Goal: Task Accomplishment & Management: Use online tool/utility

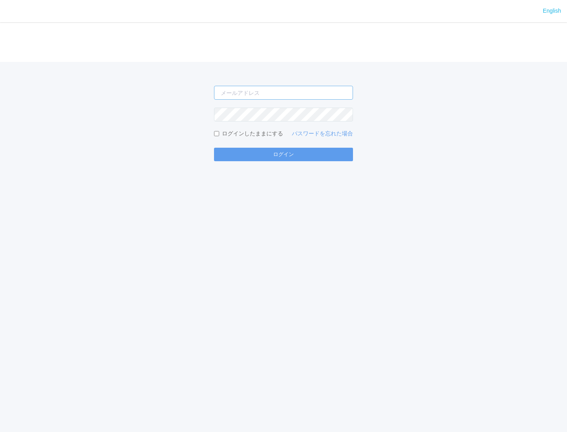
click at [253, 96] on input "email" at bounding box center [283, 93] width 139 height 14
type input "[PERSON_NAME][EMAIL_ADDRESS][DOMAIN_NAME]"
click at [214, 148] on button "ログイン" at bounding box center [283, 154] width 139 height 13
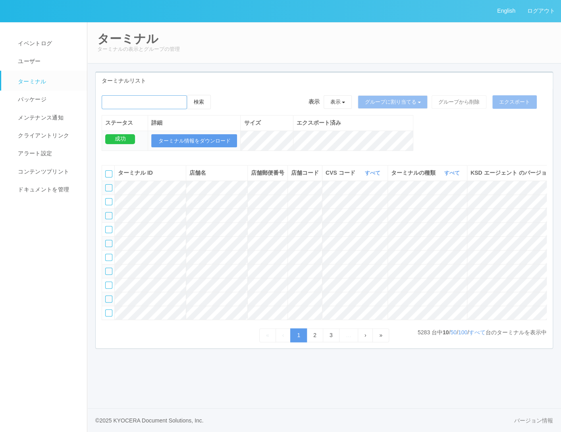
click at [140, 102] on input "emailSearch" at bounding box center [144, 102] width 85 height 14
click at [204, 106] on button "検索" at bounding box center [199, 102] width 24 height 14
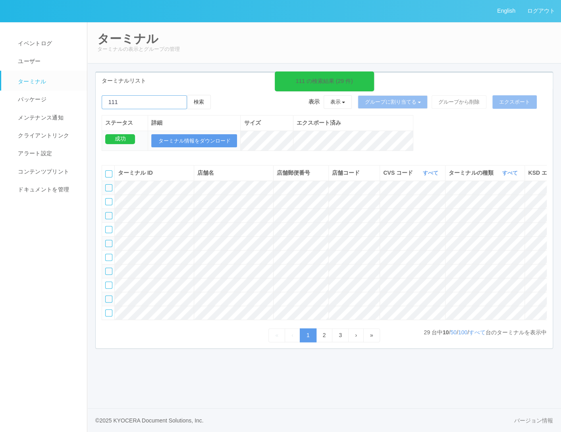
click at [126, 103] on input "emailSearch" at bounding box center [144, 102] width 85 height 14
drag, startPoint x: 225, startPoint y: 104, endPoint x: 202, endPoint y: 106, distance: 23.9
click at [201, 118] on div "111 の検索結果 (29 件) 検索 表示 表示 すべてのターミナル Test new empty group Terminal Testing 6test…" at bounding box center [324, 127] width 457 height 64
click at [203, 97] on button "検索" at bounding box center [199, 102] width 24 height 14
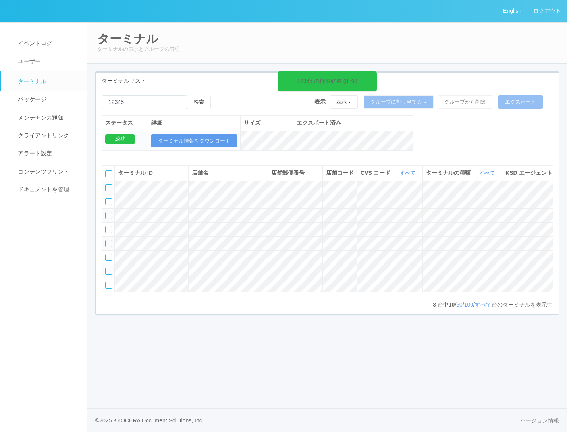
click at [477, 145] on div "12345 の検索結果 (8 件) 検索 表示 表示 すべてのターミナル Test new empty group Terminal Testing 6tes…" at bounding box center [327, 127] width 463 height 64
click at [144, 104] on input "emailSearch" at bounding box center [144, 102] width 85 height 14
drag, startPoint x: 143, startPoint y: 106, endPoint x: 94, endPoint y: 103, distance: 48.5
click at [95, 103] on div "ターミナルリスト 12345 の検索結果 (8 件) 検索 表示 表示 すべてのターミナル Test new empty group Terminal Tes…" at bounding box center [326, 197] width 475 height 252
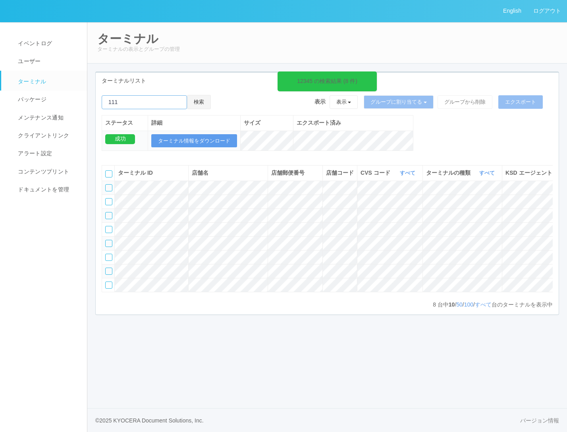
type input "111"
click at [198, 102] on button "検索" at bounding box center [199, 102] width 24 height 14
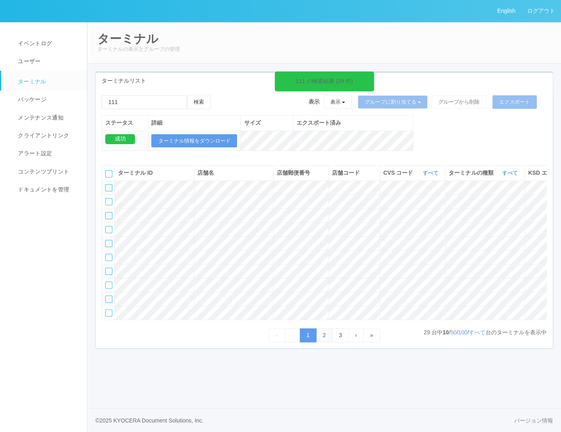
click at [321, 342] on link "2" at bounding box center [324, 335] width 17 height 14
click at [352, 342] on link "›" at bounding box center [355, 335] width 15 height 14
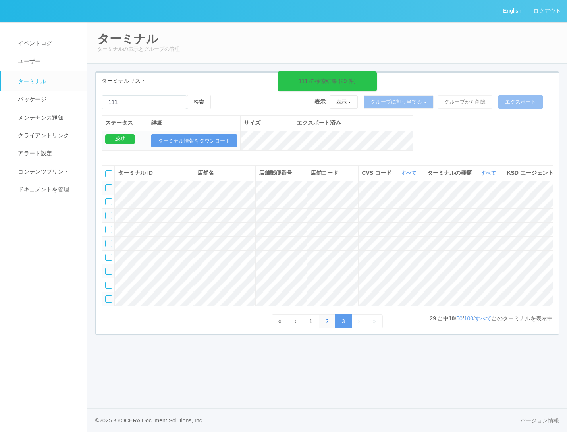
click at [321, 328] on link "2" at bounding box center [327, 321] width 17 height 14
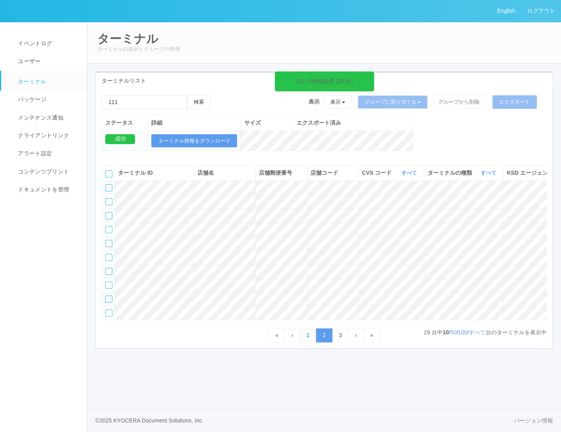
click at [305, 342] on link "1" at bounding box center [308, 335] width 17 height 14
click at [327, 342] on link "2" at bounding box center [324, 335] width 17 height 14
click at [336, 342] on link "3" at bounding box center [340, 335] width 17 height 14
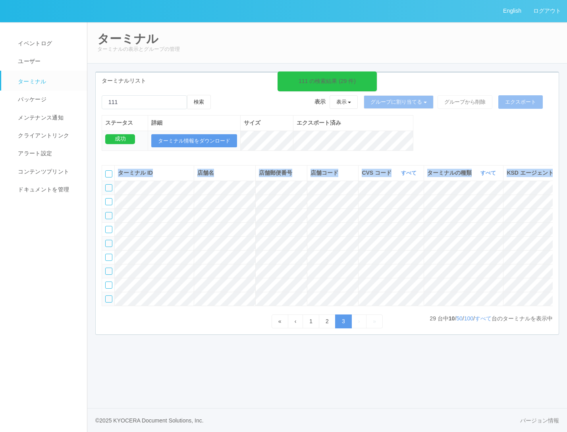
drag, startPoint x: 184, startPoint y: 350, endPoint x: 420, endPoint y: 367, distance: 236.7
click at [418, 328] on div "ターミナル ID 店舗名 店舗郵便番号 店舗コード CVS コード すべて 表示 すべて 115110 1537298497898 1537298497900…" at bounding box center [327, 243] width 463 height 169
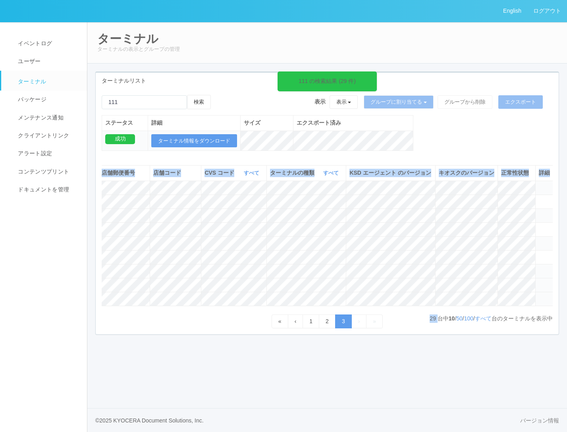
click at [547, 292] on td at bounding box center [544, 285] width 18 height 14
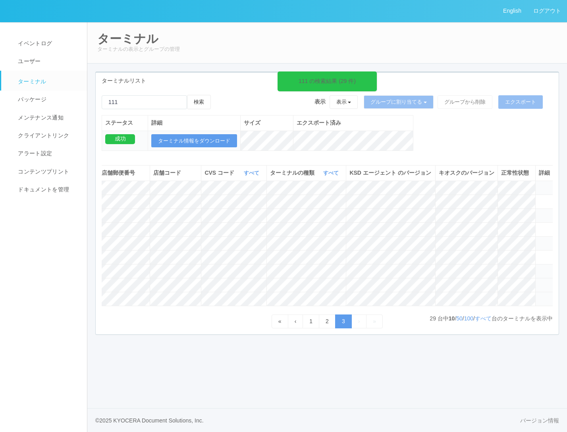
click at [538, 281] on icon at bounding box center [538, 281] width 0 height 0
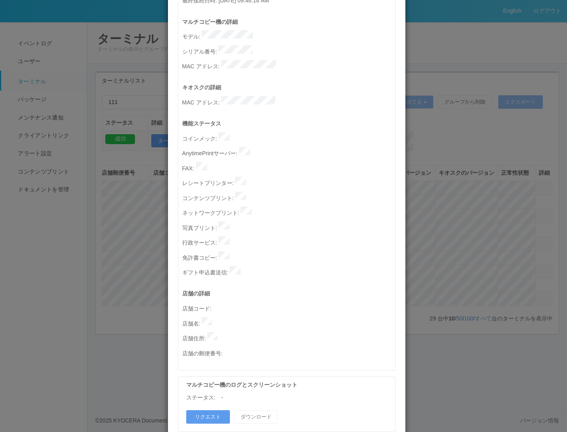
scroll to position [0, 0]
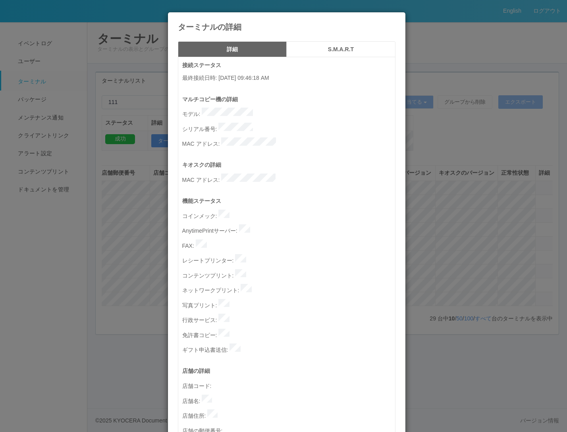
click at [395, 18] on icon at bounding box center [395, 18] width 0 height 0
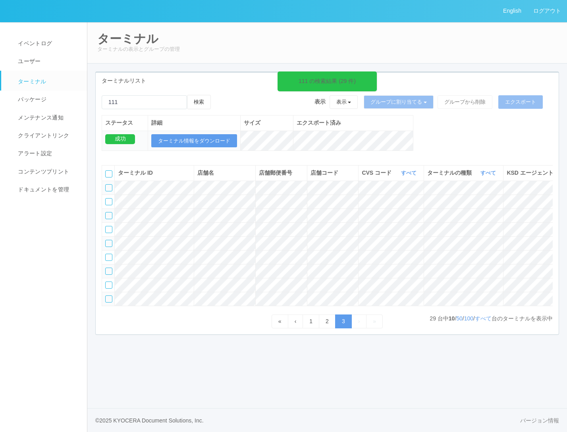
scroll to position [0, 157]
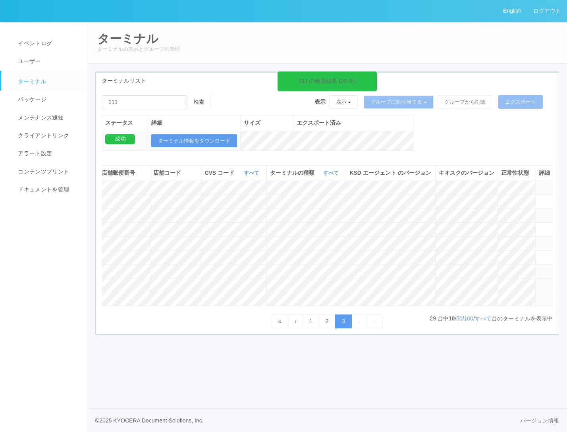
click at [538, 281] on icon at bounding box center [538, 281] width 0 height 0
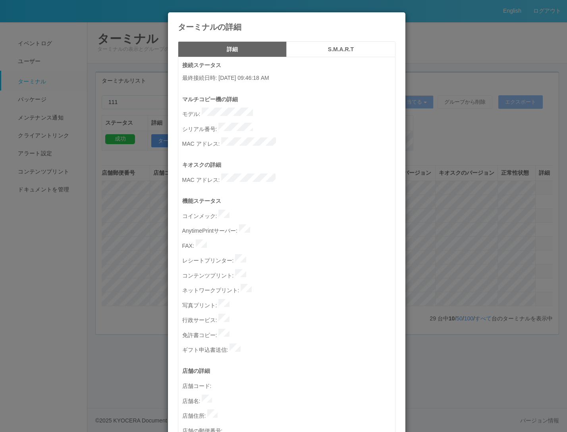
scroll to position [77, 0]
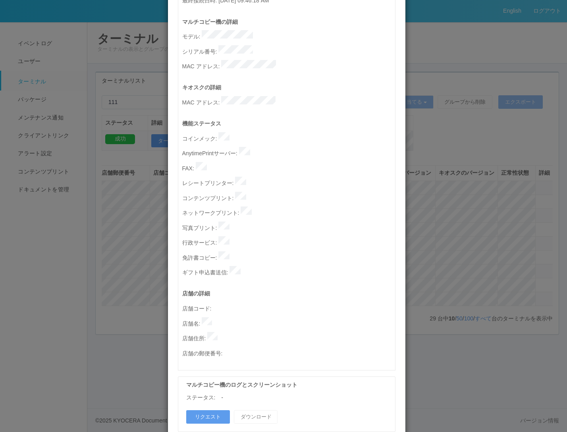
drag, startPoint x: 496, startPoint y: 220, endPoint x: 446, endPoint y: 222, distance: 50.0
click at [496, 220] on div "ターミナルの詳細 詳細 S.M.A.R.T 接続ステータス 最終接続日時 : [DATE] 09:46:18 AM マルチコピー機の詳細 モデル : シリアル…" at bounding box center [283, 216] width 567 height 432
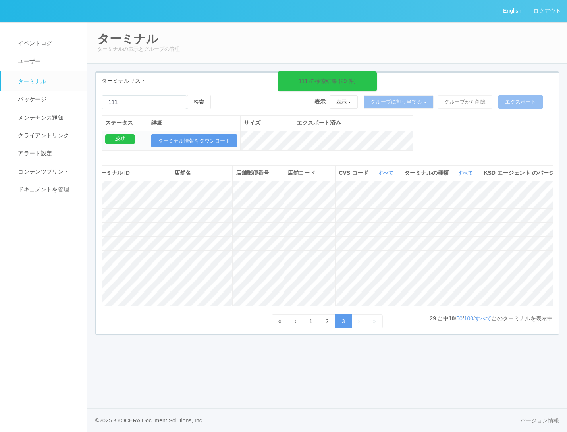
scroll to position [0, 0]
click at [156, 100] on input "emailSearch" at bounding box center [144, 102] width 85 height 14
drag, startPoint x: 159, startPoint y: 100, endPoint x: 44, endPoint y: 91, distance: 115.0
click at [46, 92] on div "English ログアウト イベントログ ユーザー ターミナル パッケージ メンテナンス通知 クライアントリンク アラート設定 コンテンツプリント ドキュメン…" at bounding box center [283, 216] width 567 height 432
drag, startPoint x: 118, startPoint y: 99, endPoint x: 122, endPoint y: 101, distance: 4.3
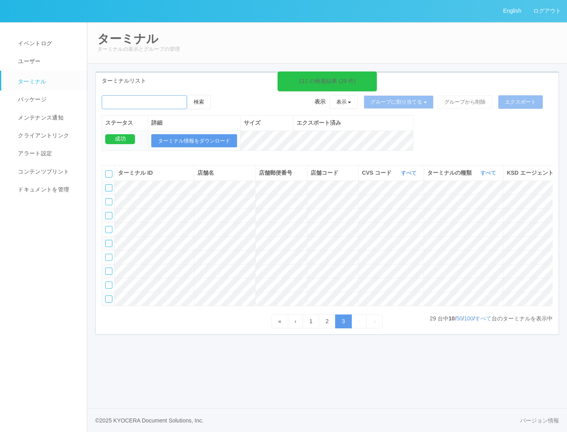
click at [119, 100] on input "emailSearch" at bounding box center [144, 102] width 85 height 14
click at [153, 103] on input "emailSearch" at bounding box center [144, 102] width 85 height 14
type input "o"
click at [187, 95] on button "検索" at bounding box center [199, 102] width 24 height 14
click at [201, 104] on button "検索" at bounding box center [199, 102] width 24 height 14
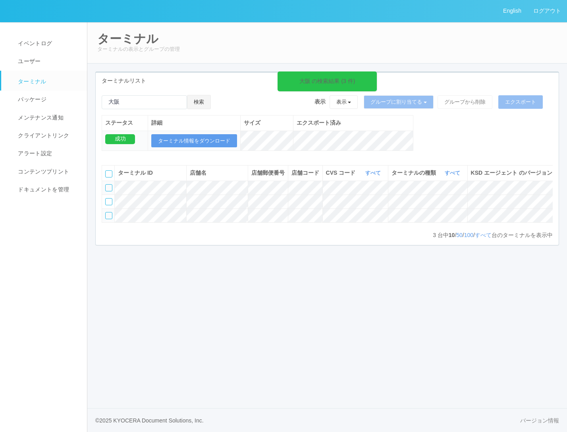
scroll to position [0, 121]
click at [539, 198] on icon at bounding box center [539, 198] width 0 height 0
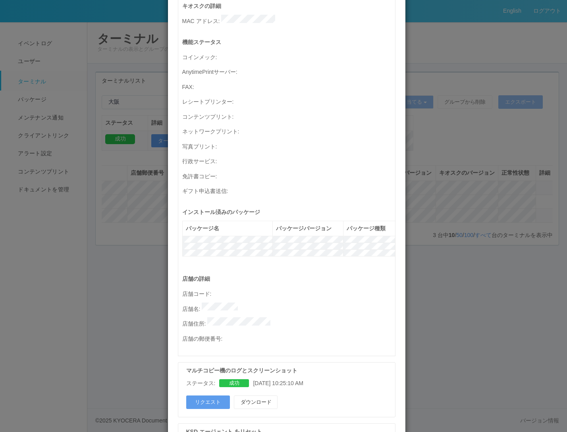
scroll to position [276, 0]
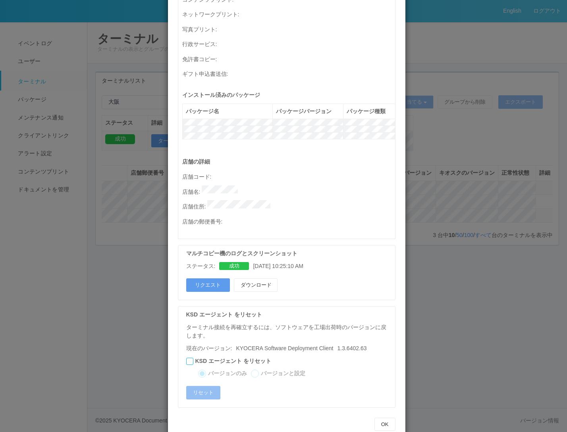
click at [449, 366] on div "ターミナルの詳細 詳細 S.M.A.R.T 接続ステータス 最終接続日時 : [DATE] 02:18:06 PM マルチコピー機の詳細 モデル : シリアル…" at bounding box center [283, 216] width 567 height 432
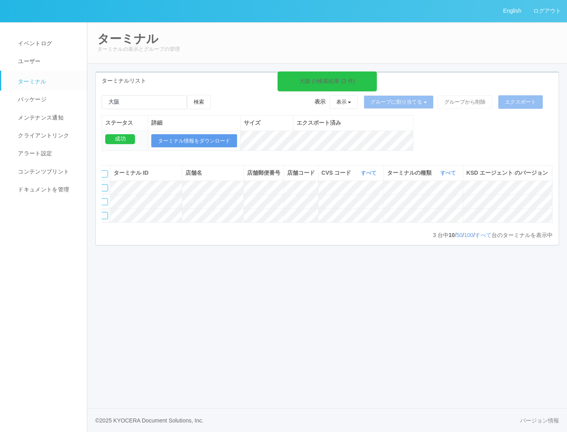
scroll to position [0, 0]
click at [210, 300] on div "English ログアウト イベントログ ユーザー ターミナル パッケージ メンテナンス通知 クライアントリンク アラート設定 コンテンツプリント ドキュメン…" at bounding box center [283, 216] width 567 height 432
drag, startPoint x: 135, startPoint y: 96, endPoint x: 100, endPoint y: 101, distance: 34.8
click at [98, 101] on div "大阪 の検索結果 (3 件) 検索 表示 表示 すべてのターミナル Test new empty group Terminal Testing 6testte…" at bounding box center [327, 127] width 463 height 64
paste input "KDJ大阪1号店"
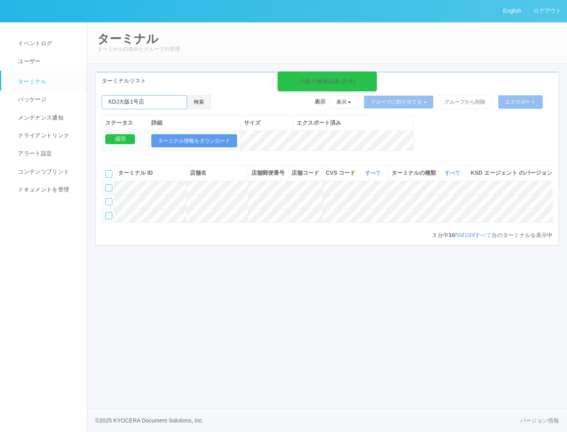
type input "KDJ大阪1号店"
click at [206, 100] on button "検索" at bounding box center [199, 102] width 24 height 14
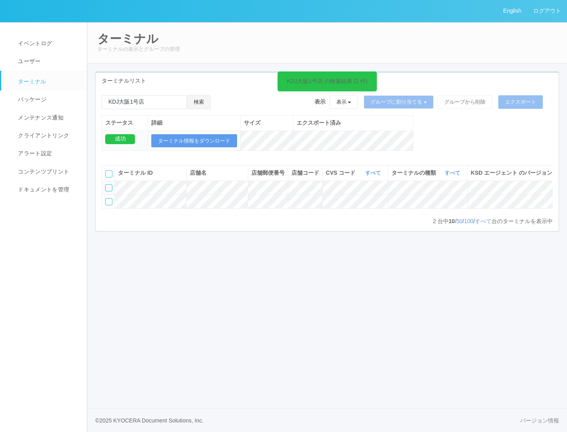
scroll to position [0, 121]
click at [539, 184] on icon at bounding box center [539, 184] width 0 height 0
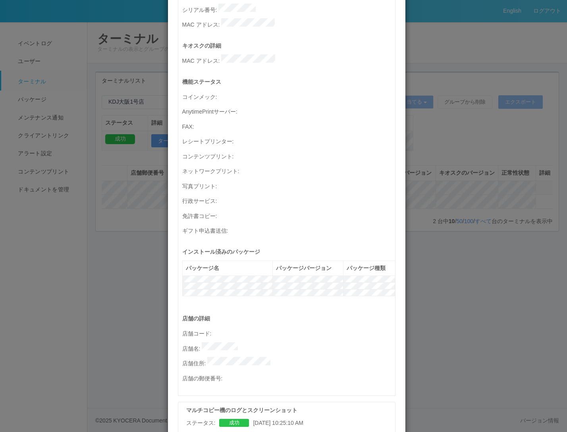
scroll to position [79, 0]
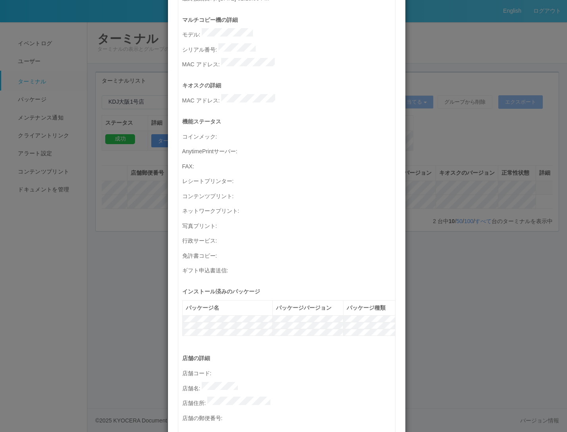
click at [478, 54] on div "ターミナルの詳細 詳細 S.M.A.R.T 接続ステータス 最終接続日時 : [DATE] 02:18:06 PM マルチコピー機の詳細 モデル : シリアル…" at bounding box center [283, 216] width 567 height 432
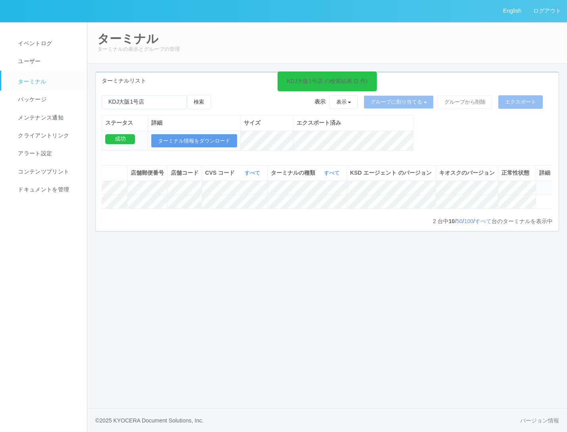
click at [478, 56] on div "ターミナル ターミナルの表示とグループの管理" at bounding box center [327, 43] width 480 height 42
click at [374, 77] on icon at bounding box center [374, 76] width 1 height 6
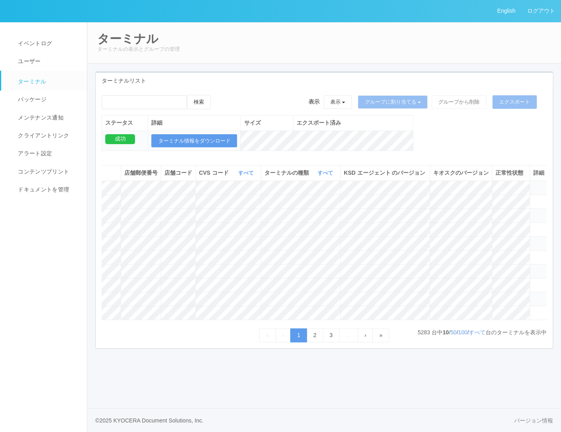
scroll to position [0, 0]
click at [494, 40] on h2 "ターミナル" at bounding box center [324, 38] width 454 height 13
